Goal: Task Accomplishment & Management: Use online tool/utility

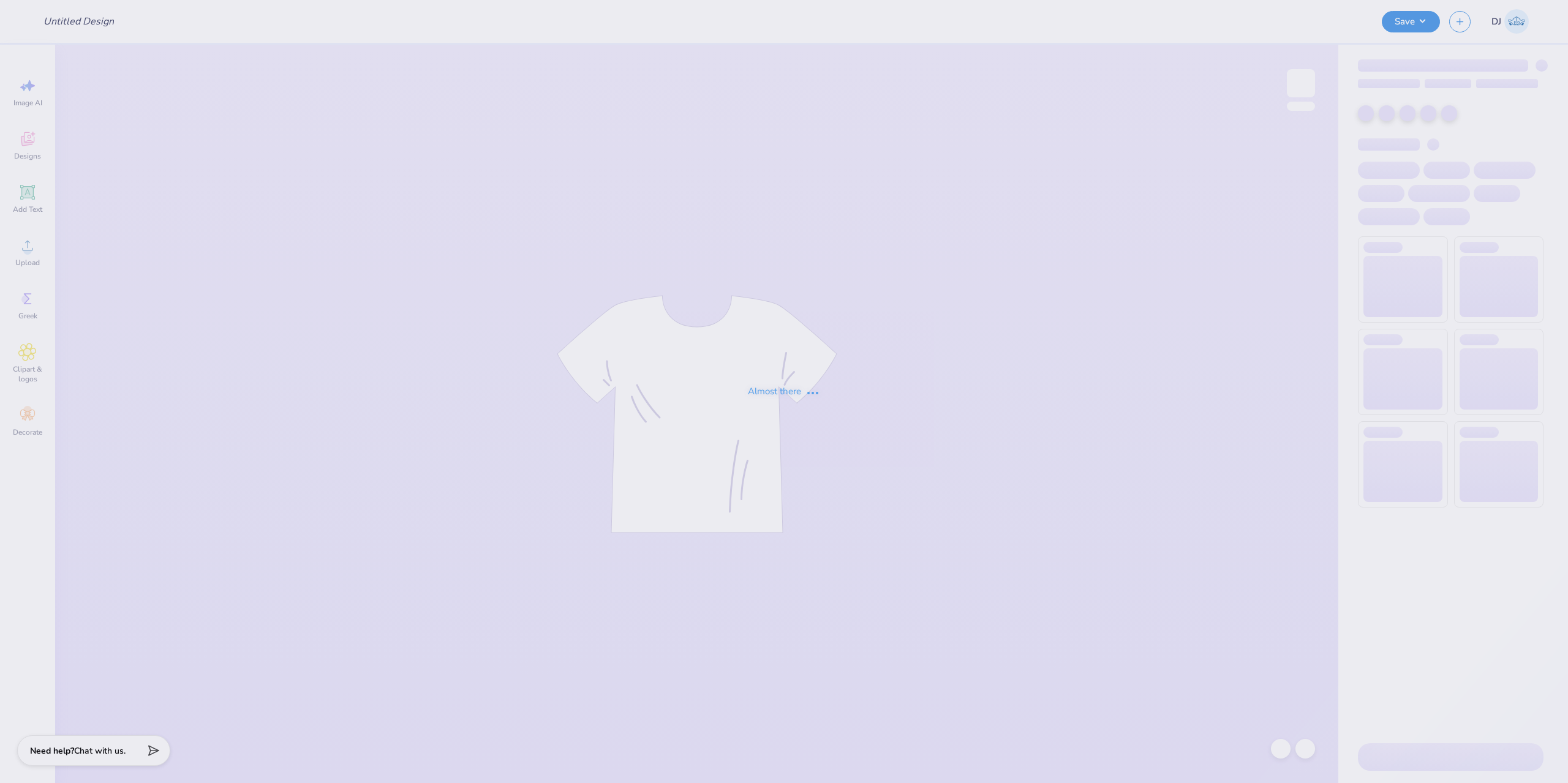
type input "PNM SHIRT 2"
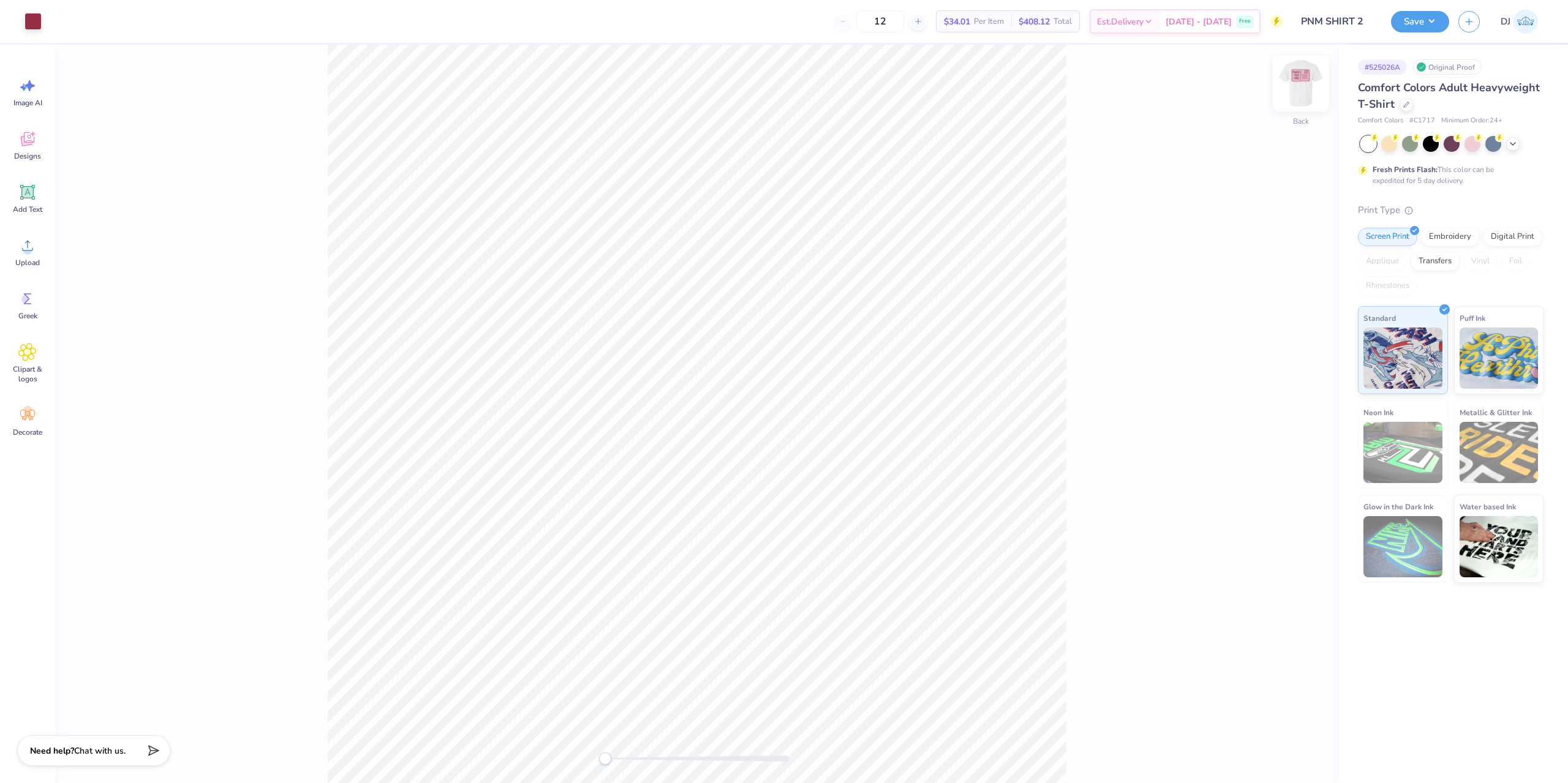
click at [1308, 83] on img at bounding box center [1301, 83] width 49 height 49
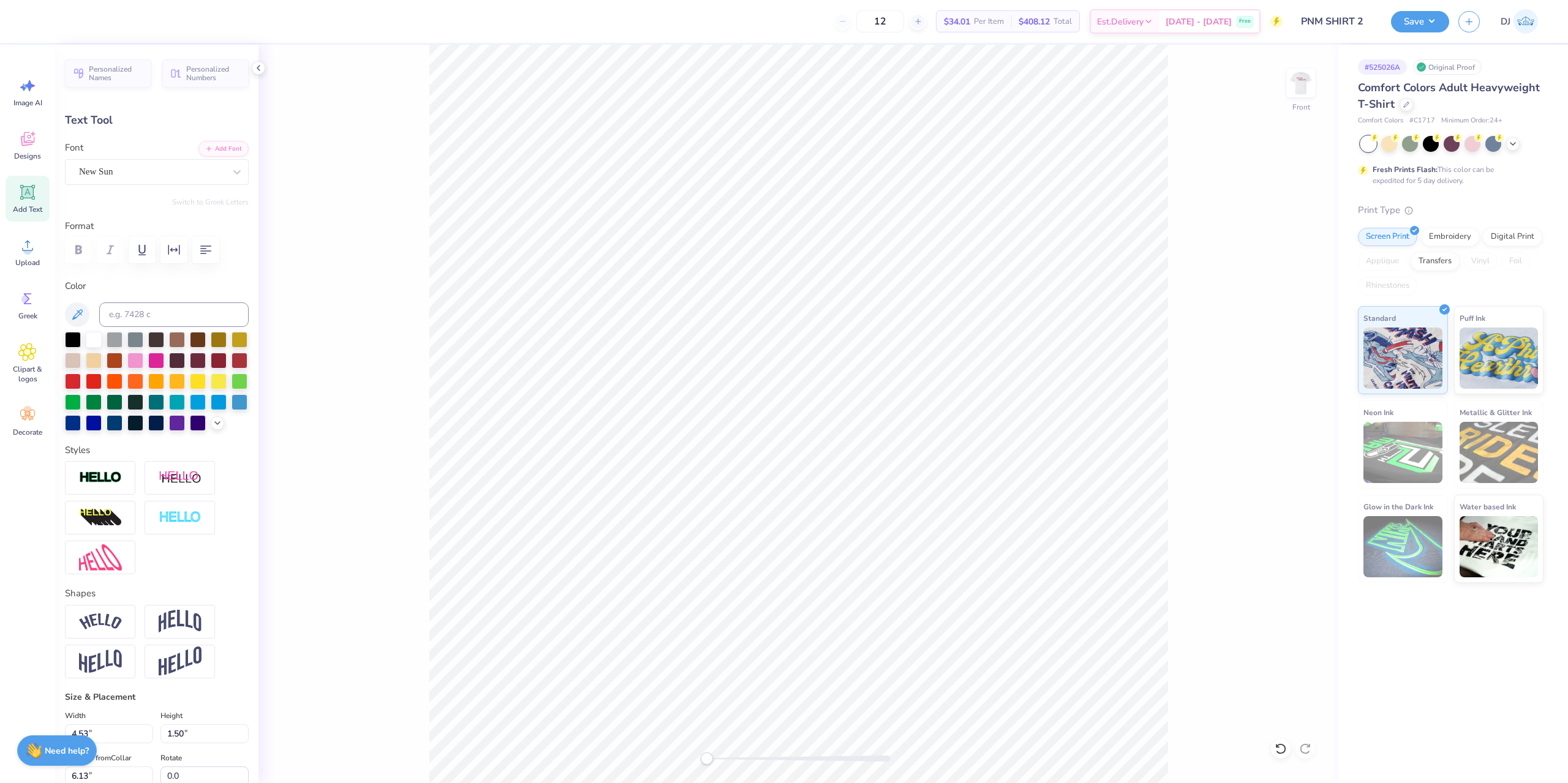
scroll to position [10, 4]
type textarea "PANHELLENIC"
click at [1296, 223] on div "Front" at bounding box center [798, 413] width 1080 height 738
type input "5.14"
type input "0.97"
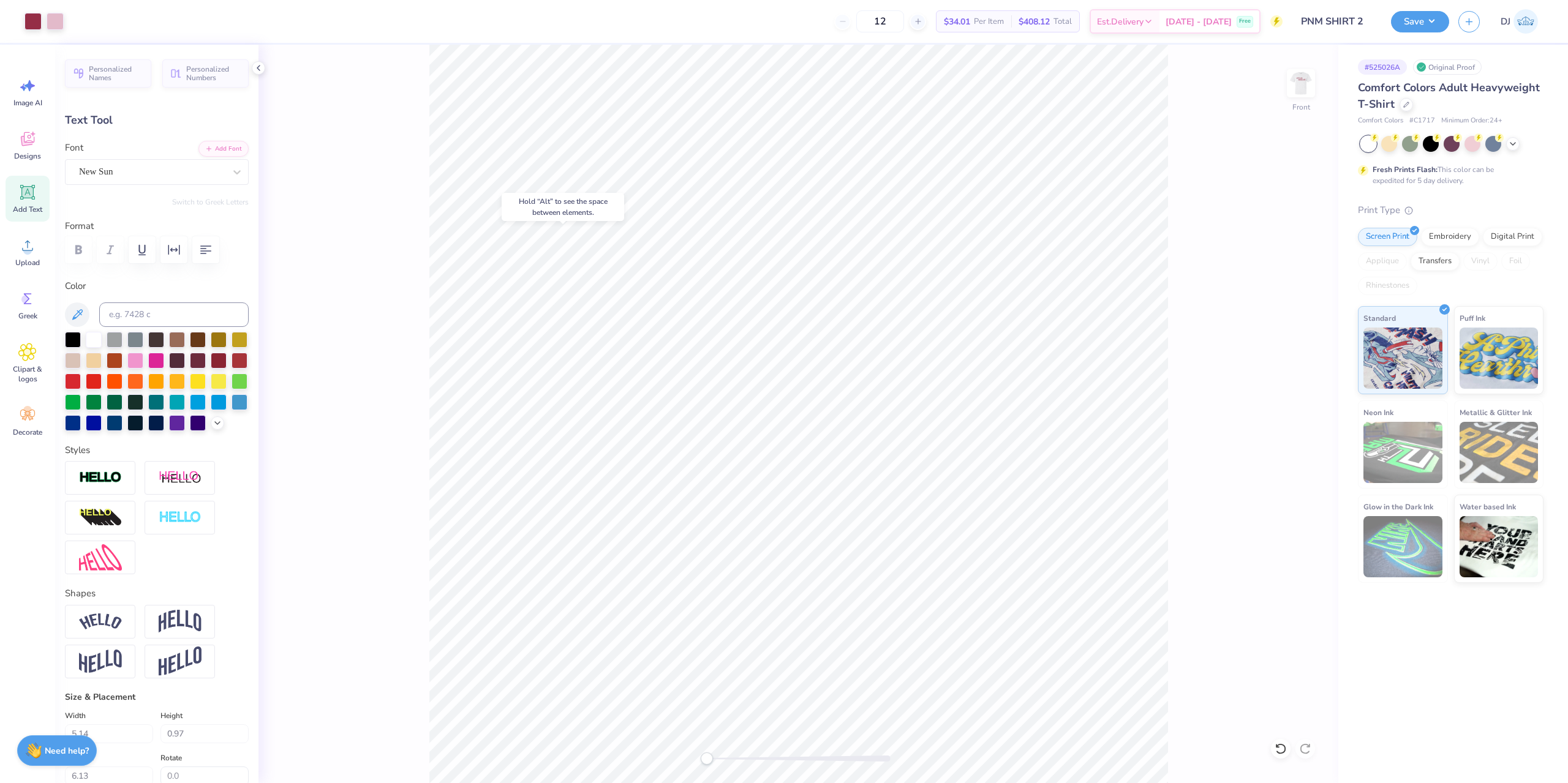
type input "6.40"
type input "4.71"
type input "0.89"
type input "6.17"
type input "5.03"
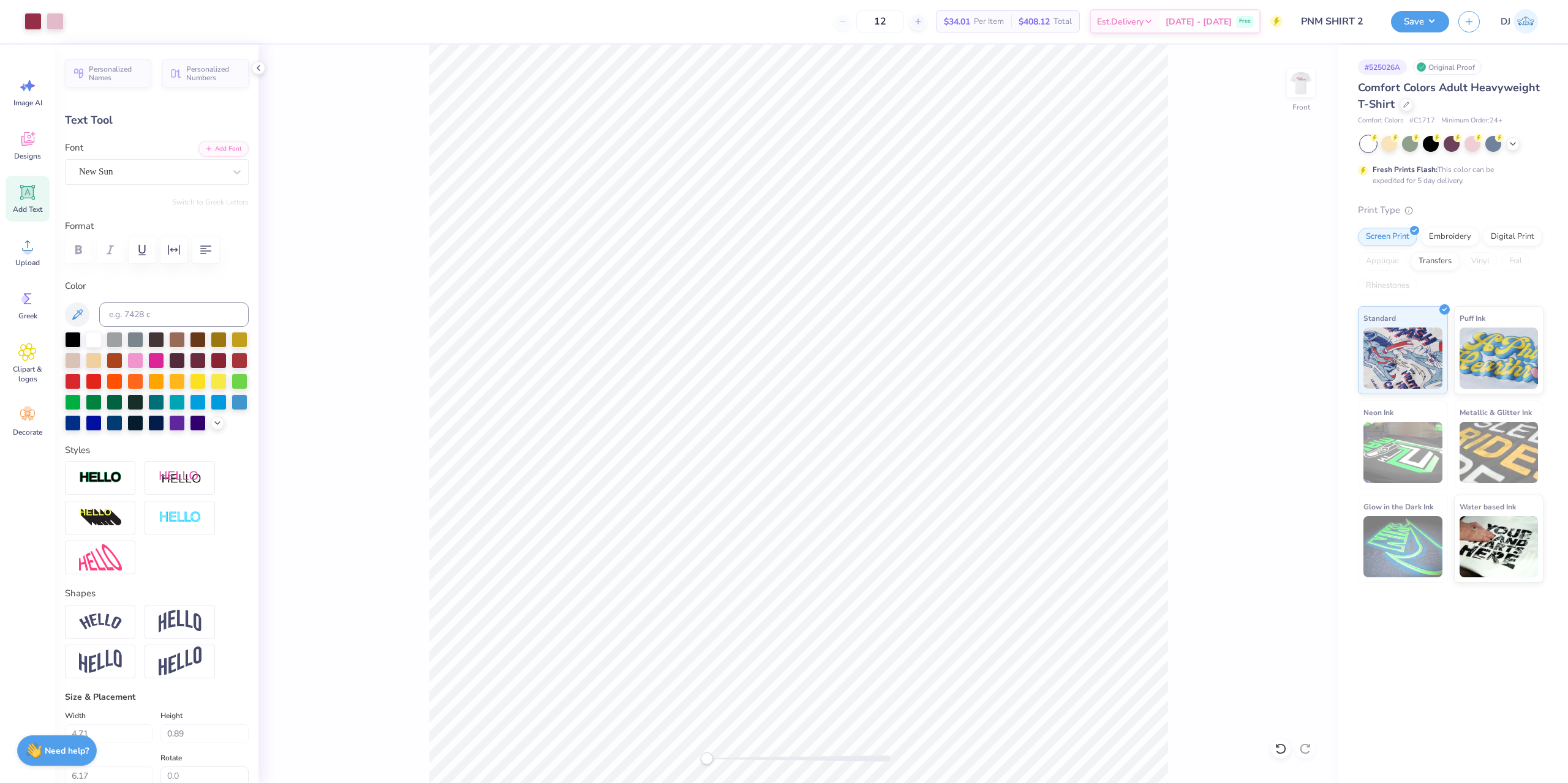
type input "0.95"
click at [1447, 22] on button "Save" at bounding box center [1420, 20] width 58 height 22
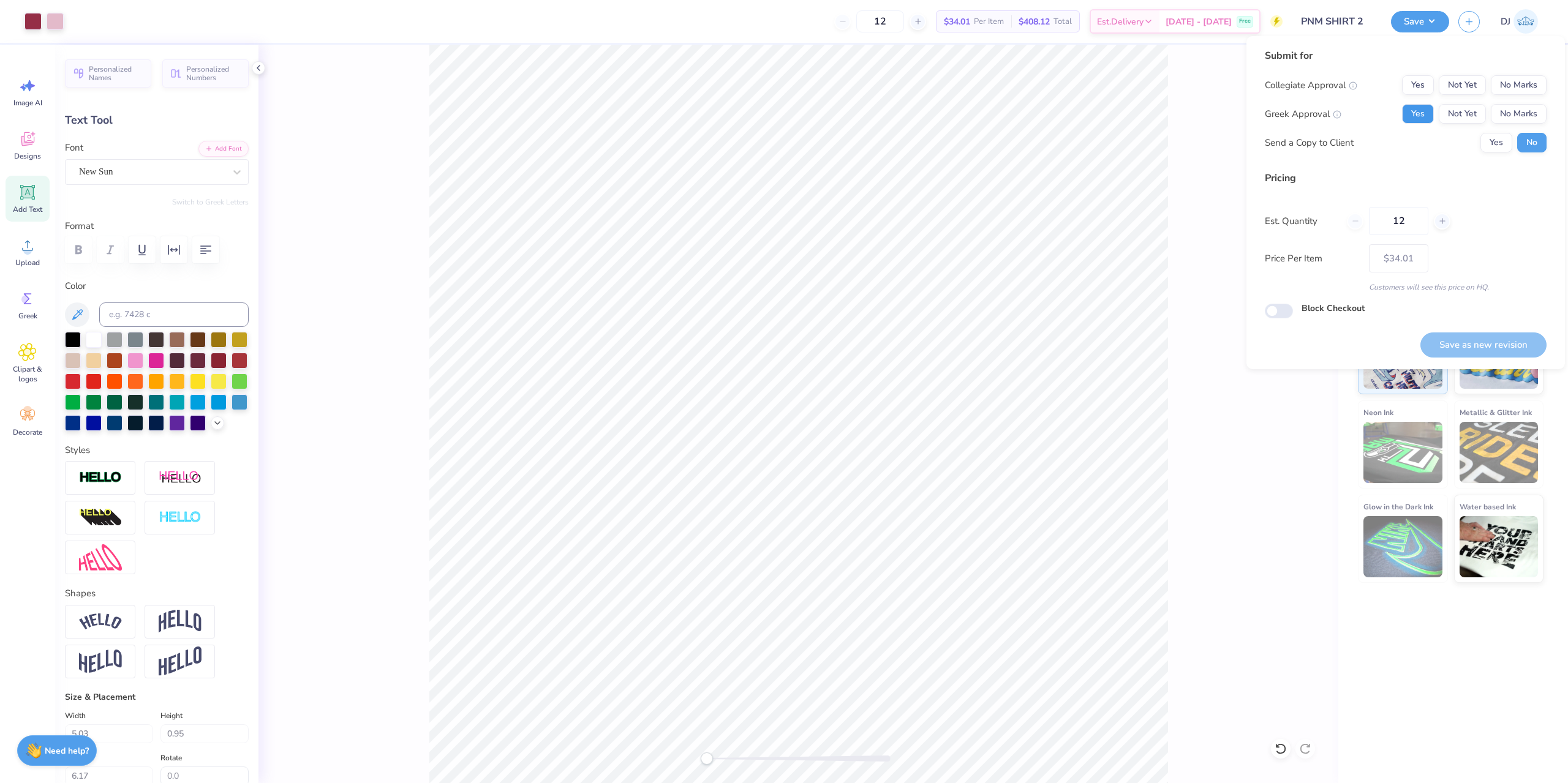
click at [1417, 113] on button "Yes" at bounding box center [1418, 113] width 32 height 20
click at [1519, 83] on button "No Marks" at bounding box center [1519, 85] width 56 height 20
click at [1499, 345] on button "Save as new revision" at bounding box center [1483, 345] width 126 height 25
type input "$34.01"
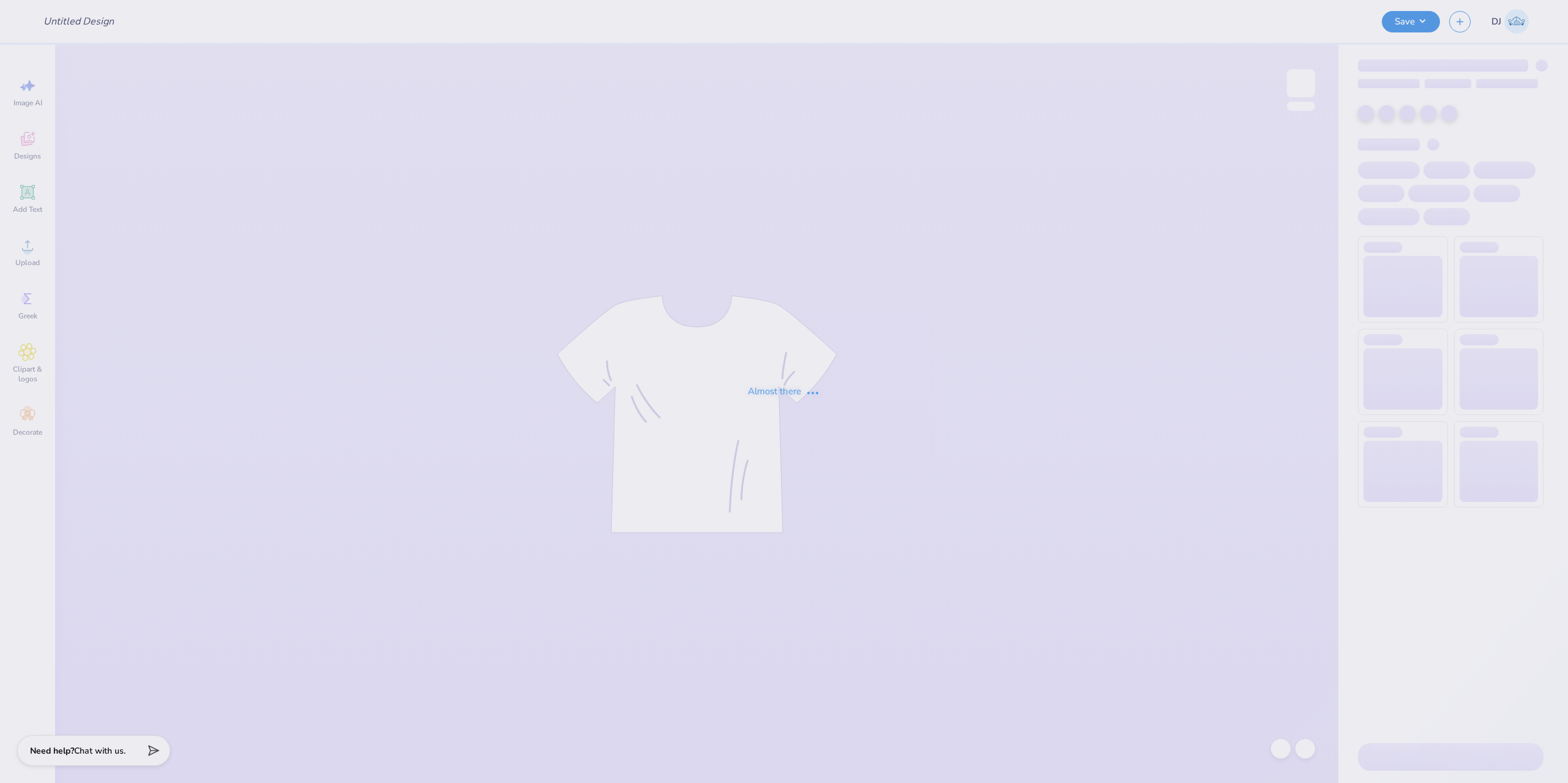
type input "[PERSON_NAME] [PERSON_NAME] : [GEOGRAPHIC_DATA]"
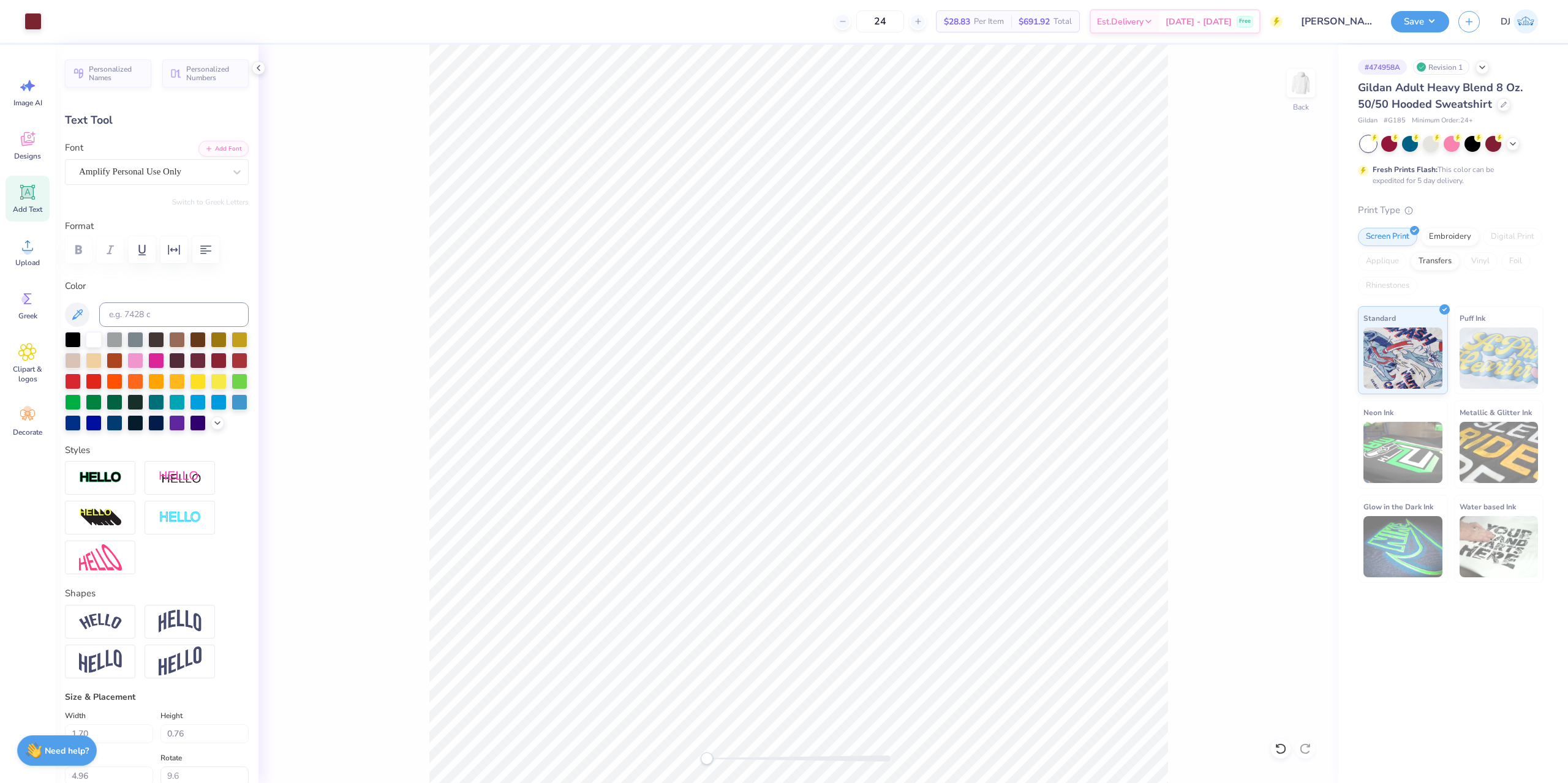
type input "0.0"
type input "2.77"
type input "0.99"
type input "4.35"
type input "9.6"
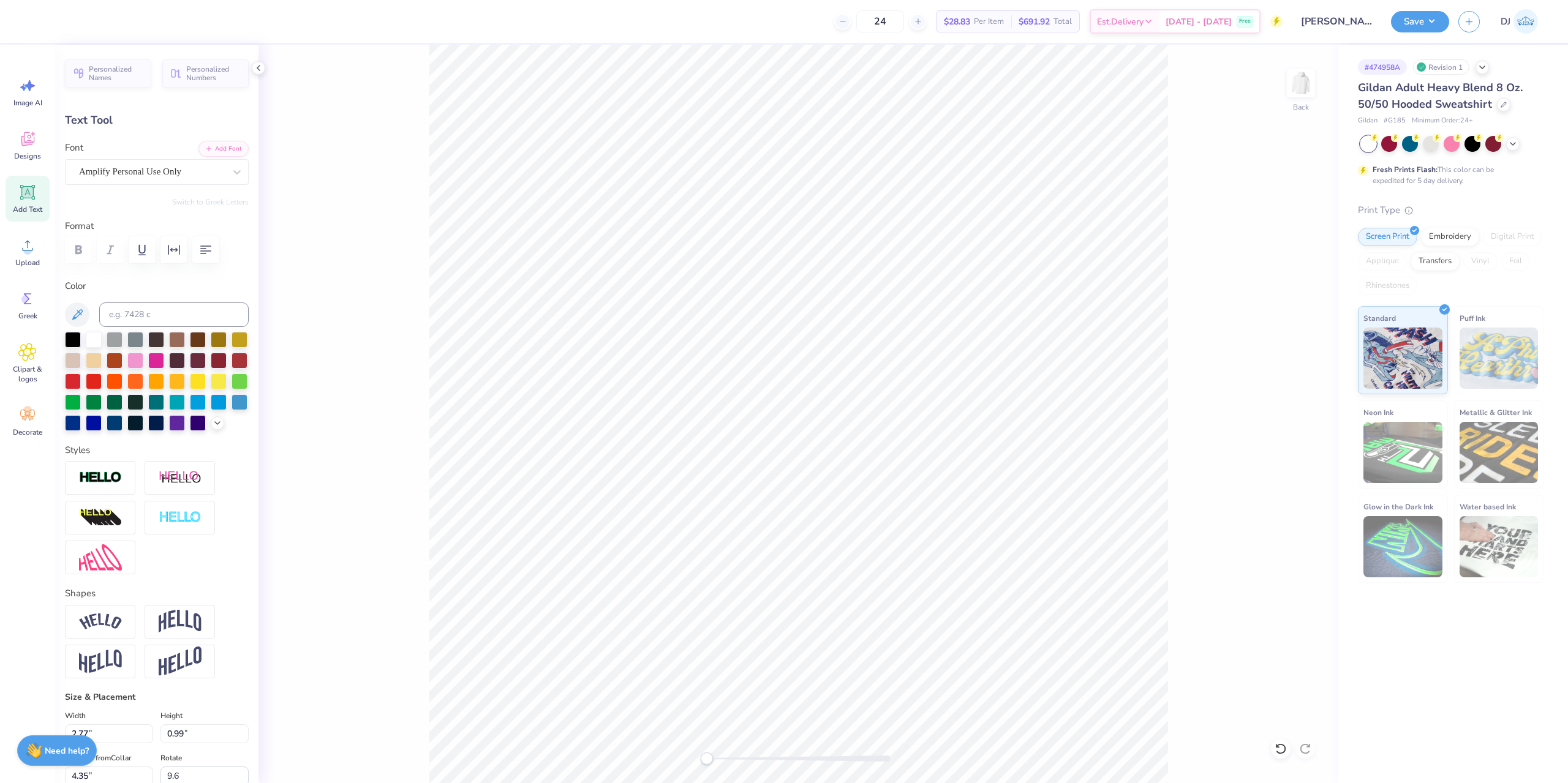
scroll to position [10, 1]
type input "0.0"
click at [1424, 17] on button "Save" at bounding box center [1420, 20] width 58 height 22
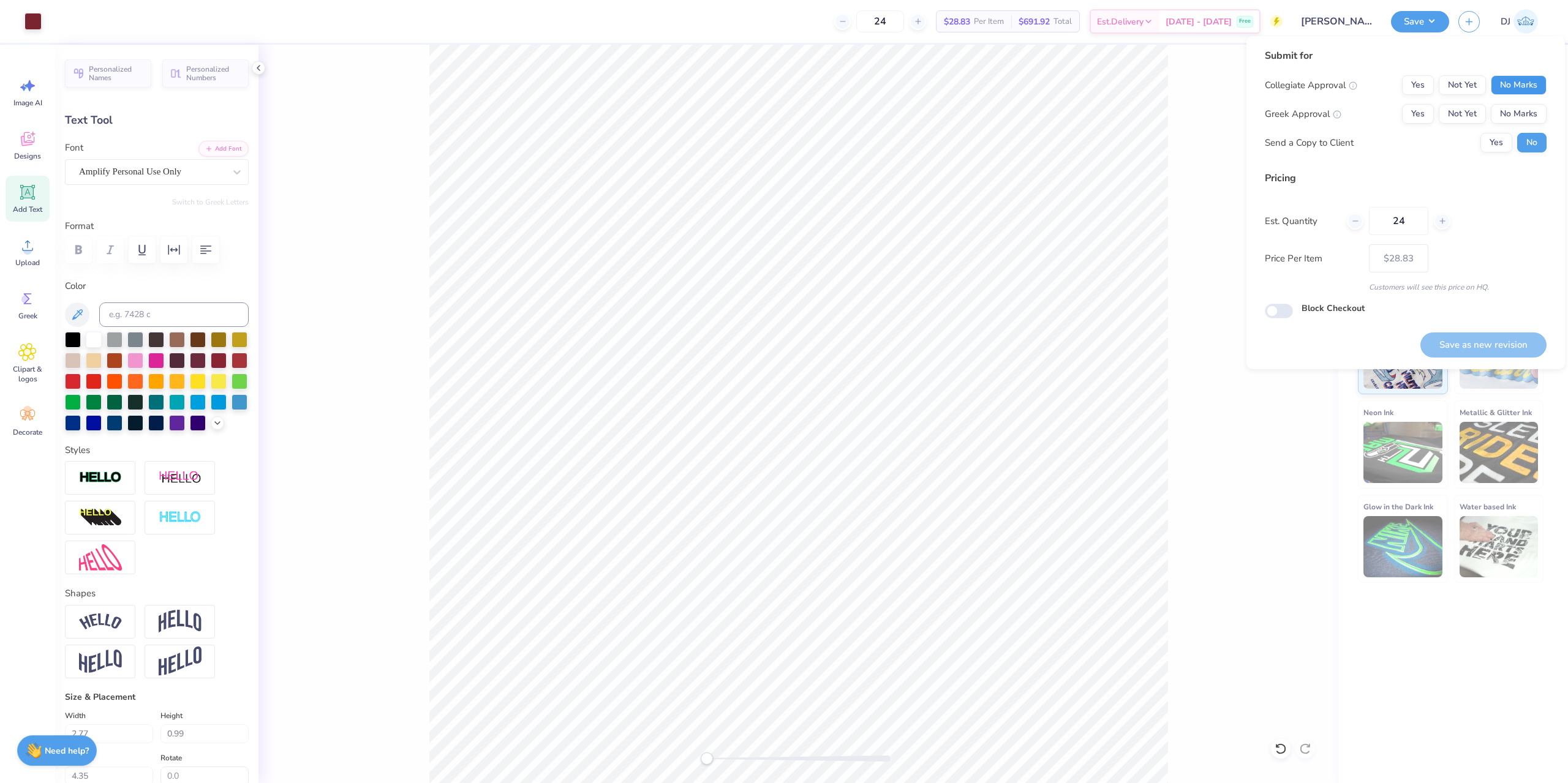
click at [1515, 84] on button "No Marks" at bounding box center [1519, 85] width 56 height 20
click at [1508, 120] on button "No Marks" at bounding box center [1519, 113] width 56 height 20
click at [1482, 343] on button "Save as new revision" at bounding box center [1483, 345] width 126 height 25
type input "$28.83"
